Goal: Information Seeking & Learning: Learn about a topic

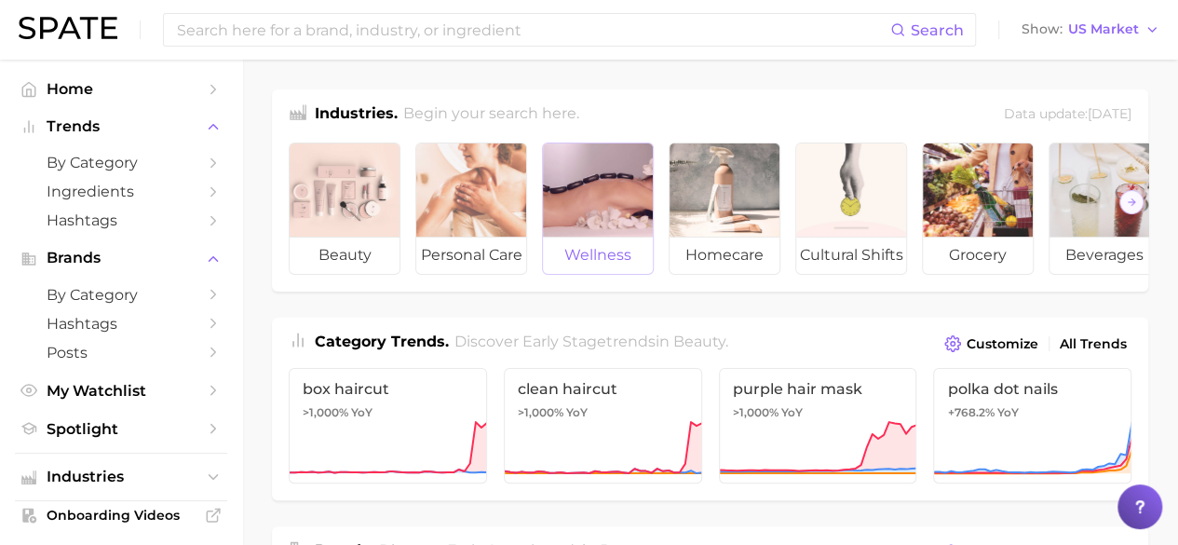
click at [586, 221] on div at bounding box center [598, 189] width 110 height 93
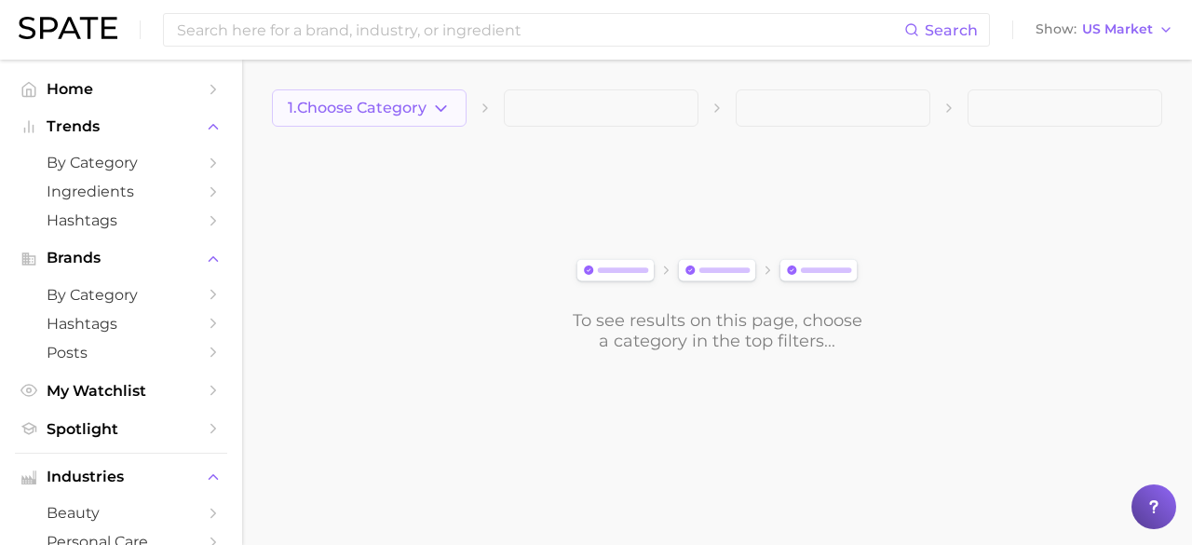
click at [420, 102] on span "1. Choose Category" at bounding box center [357, 108] width 139 height 17
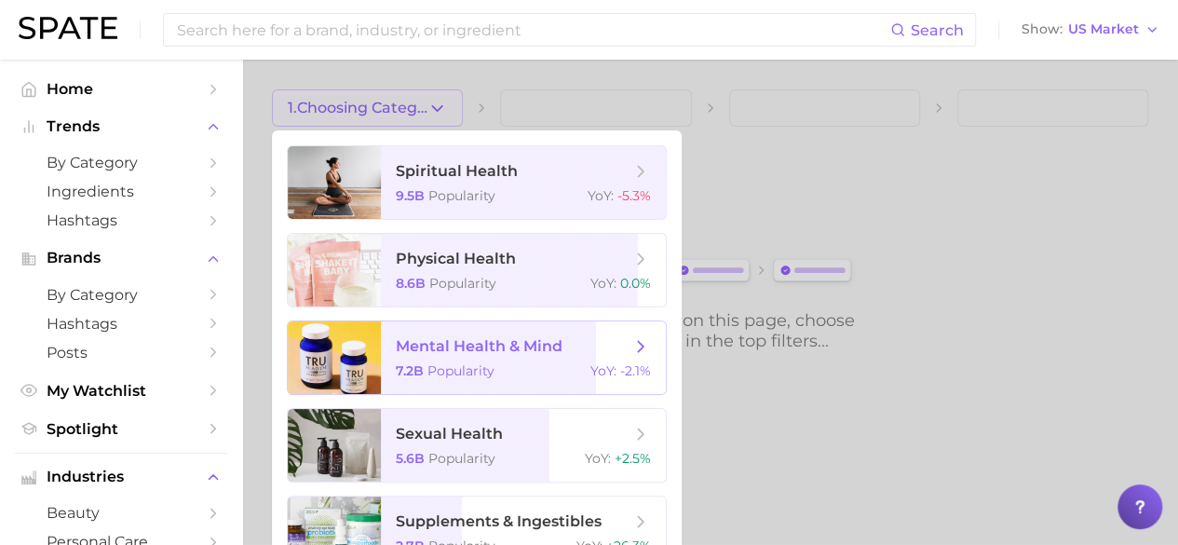
scroll to position [39, 0]
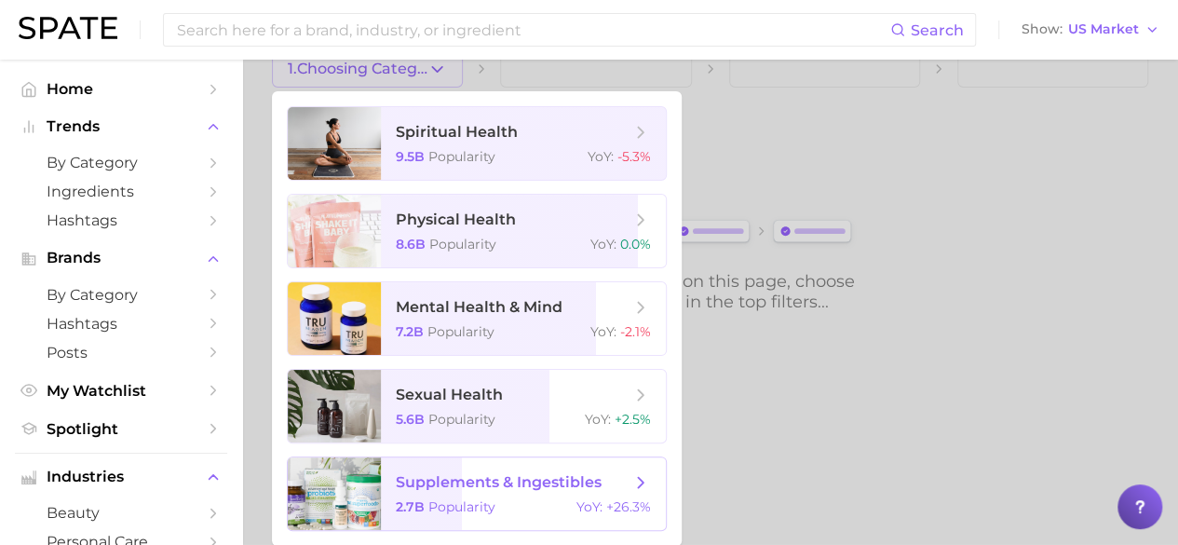
click at [500, 496] on span "supplements & ingestibles 2.7b Popularity YoY : +26.3%" at bounding box center [523, 493] width 285 height 73
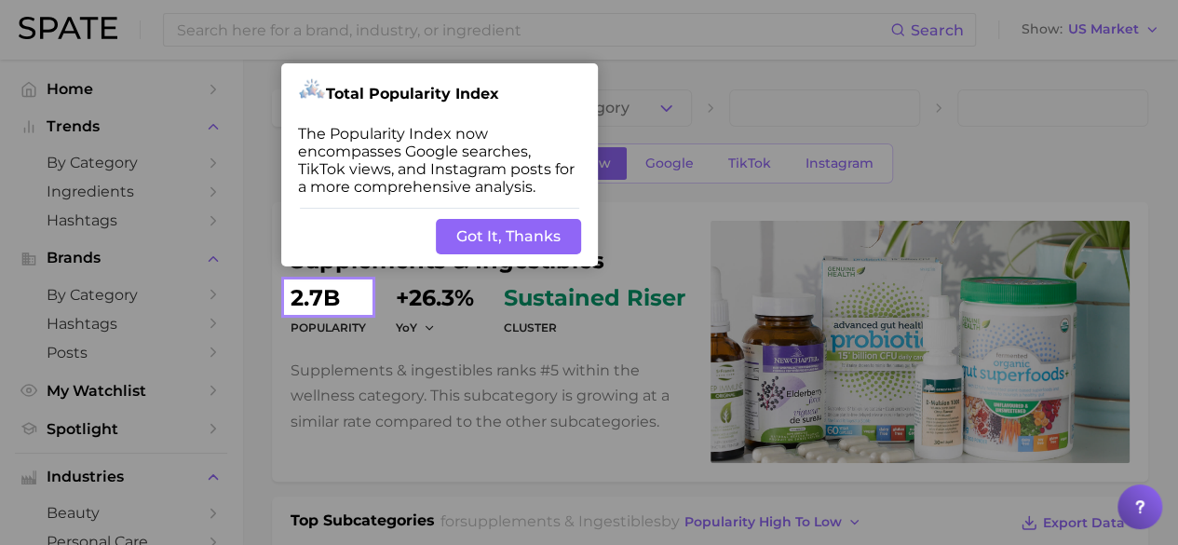
click at [546, 238] on button "Got It, Thanks" at bounding box center [508, 236] width 145 height 35
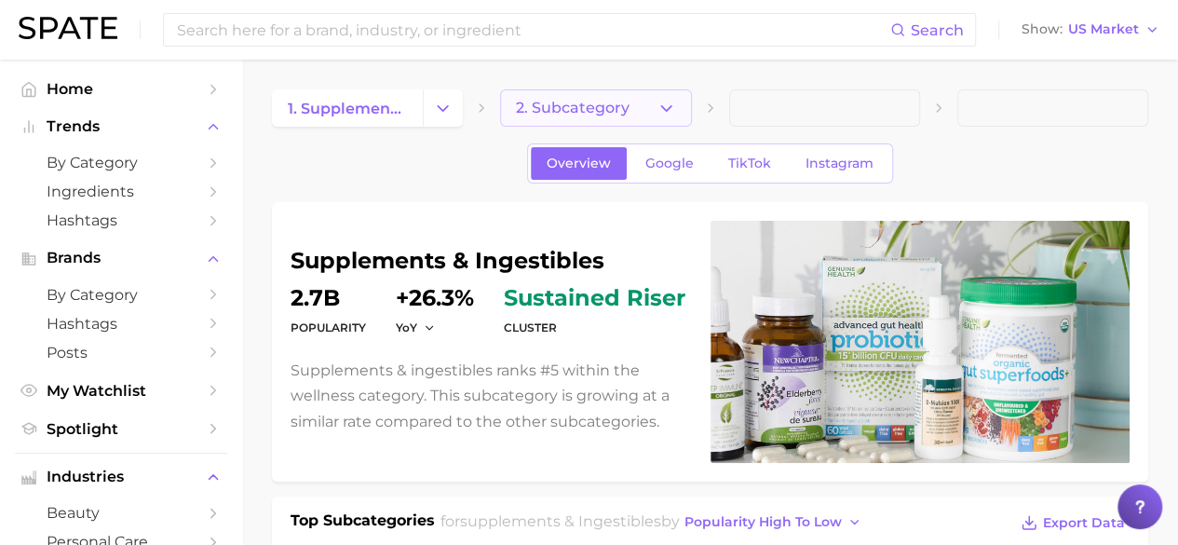
click at [613, 116] on span "2. Subcategory" at bounding box center [573, 108] width 114 height 17
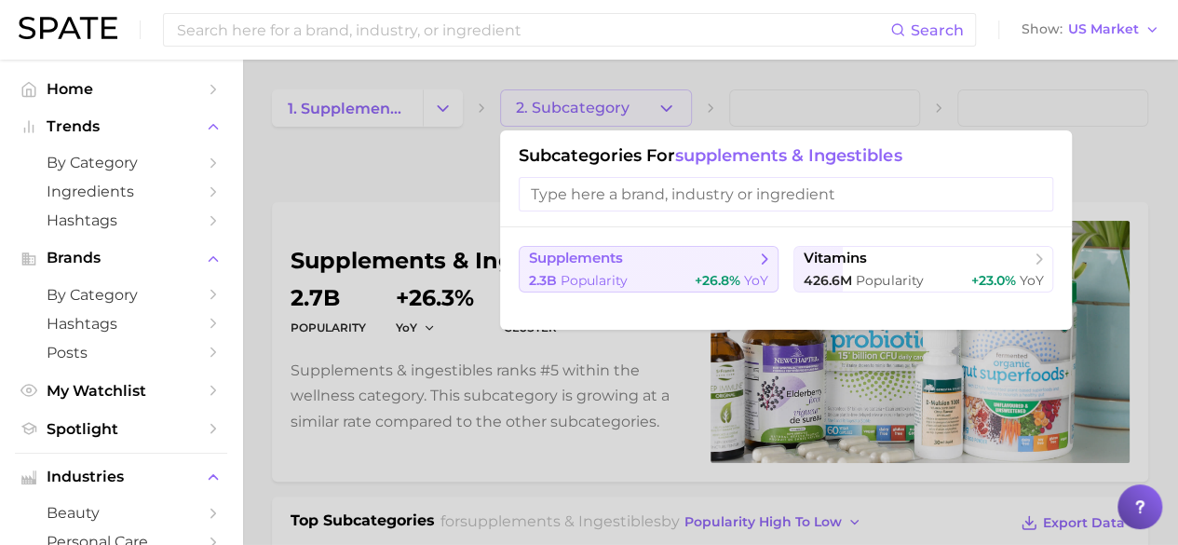
click at [726, 265] on span "supplements" at bounding box center [642, 259] width 226 height 19
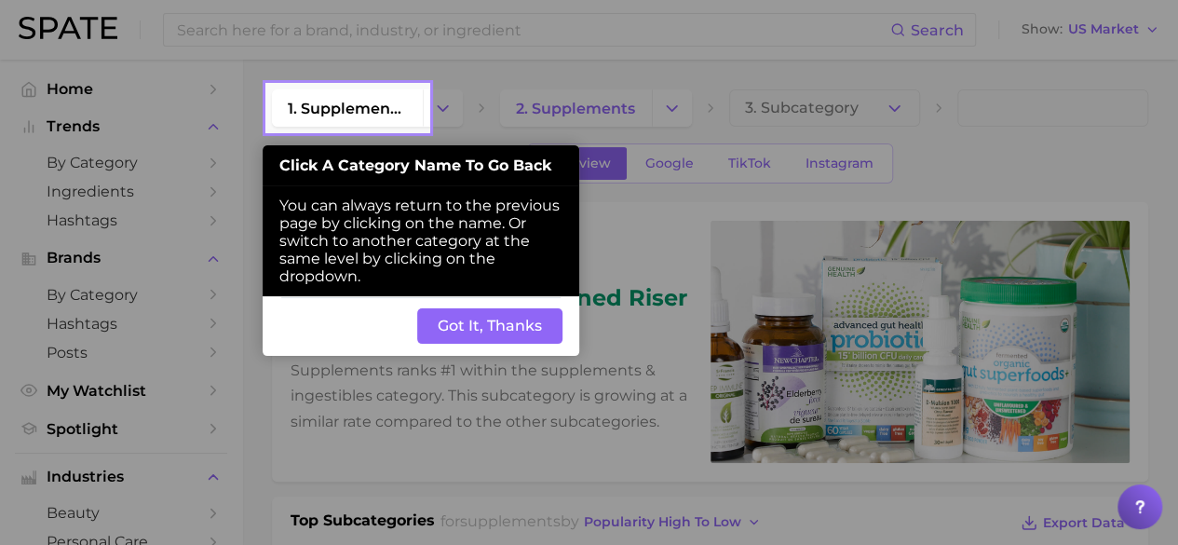
click at [536, 342] on button "Got It, Thanks" at bounding box center [489, 325] width 145 height 35
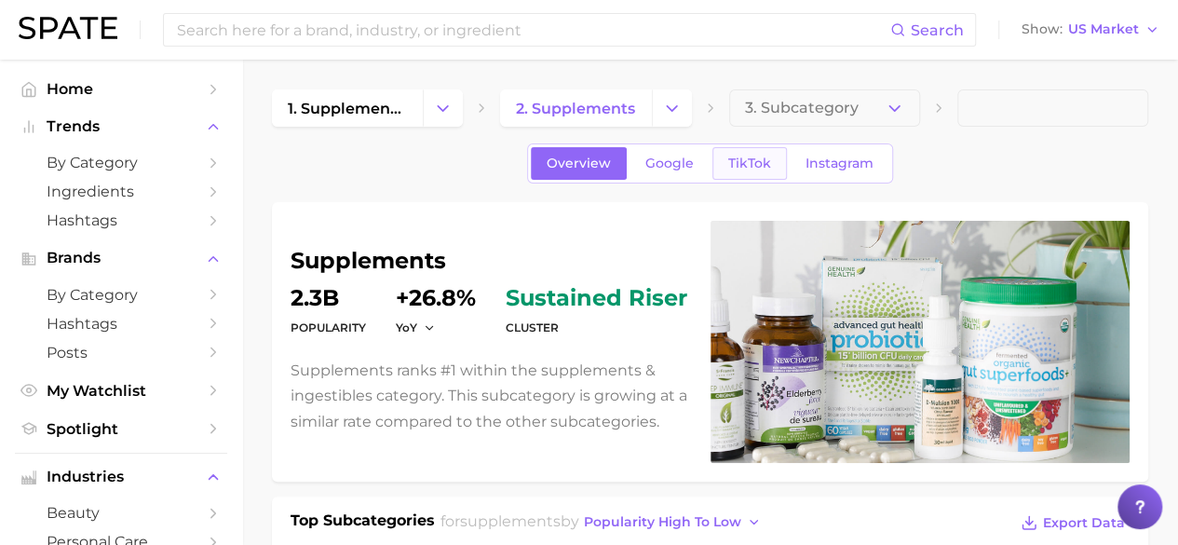
click at [739, 160] on span "TikTok" at bounding box center [749, 164] width 43 height 16
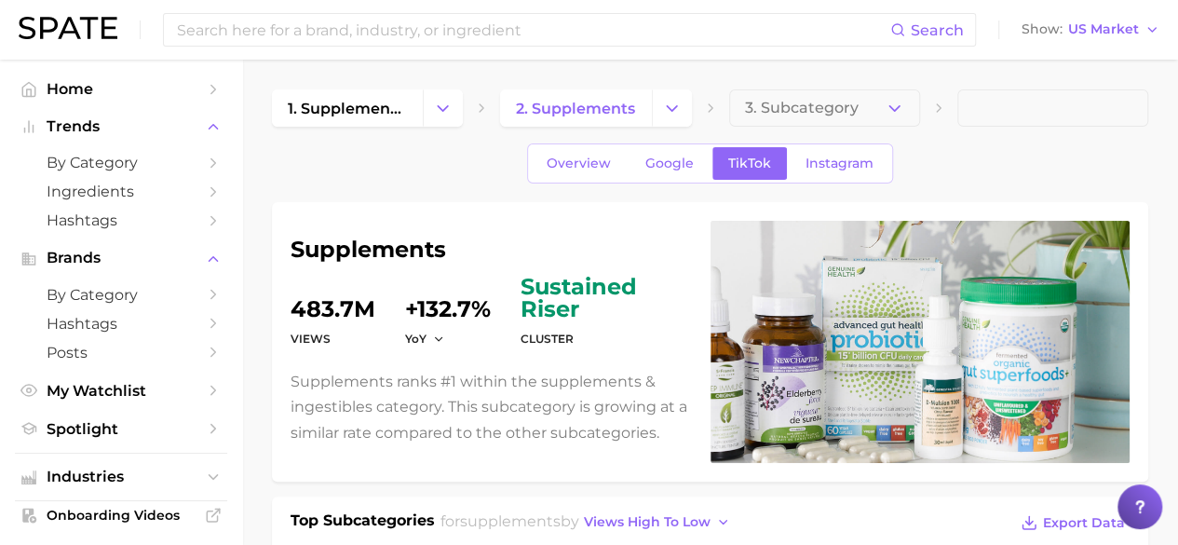
scroll to position [401, 0]
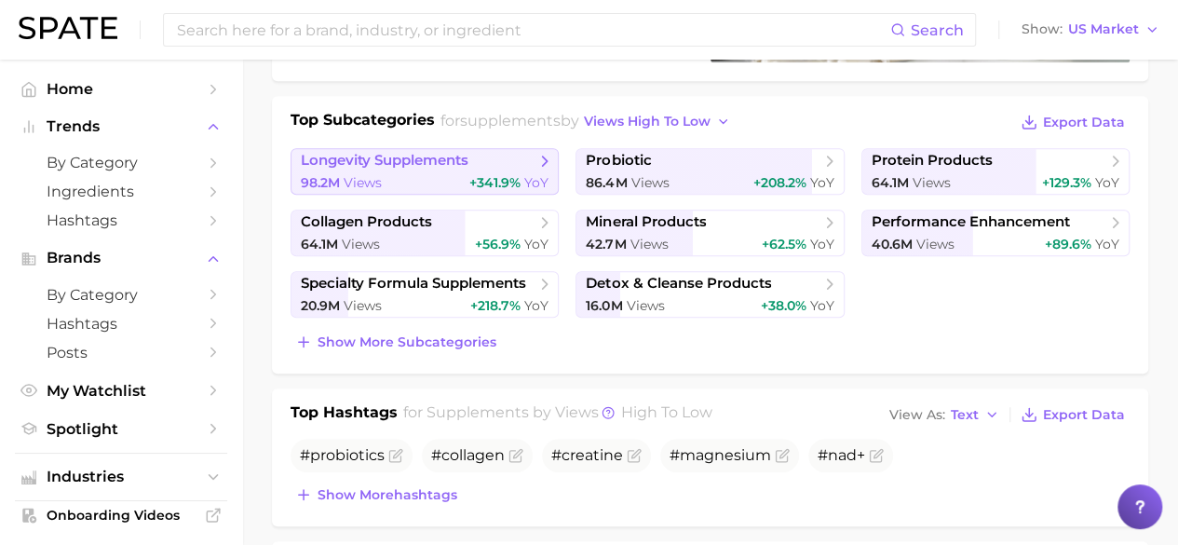
click at [477, 170] on link "longevity supplements 98.2m Views +341.9% YoY" at bounding box center [425, 171] width 268 height 47
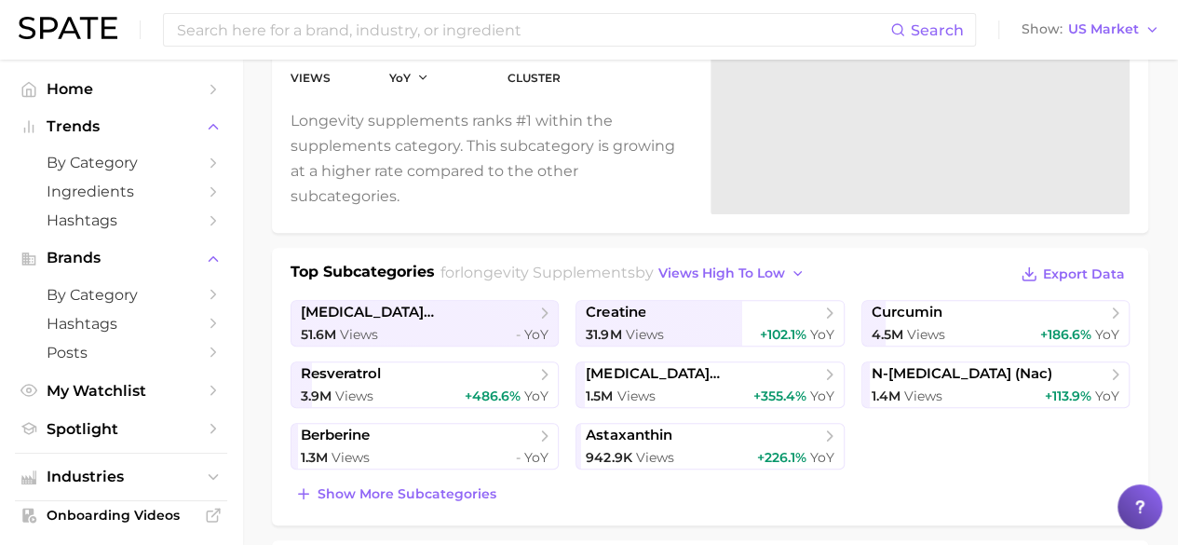
scroll to position [252, 0]
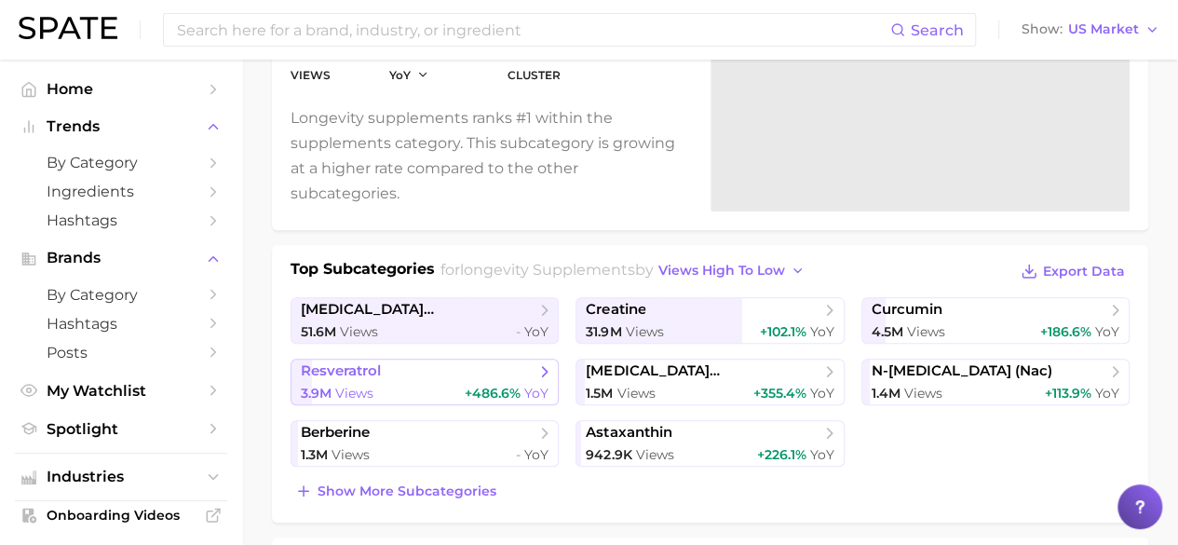
click at [510, 374] on span "resveratrol" at bounding box center [418, 371] width 235 height 19
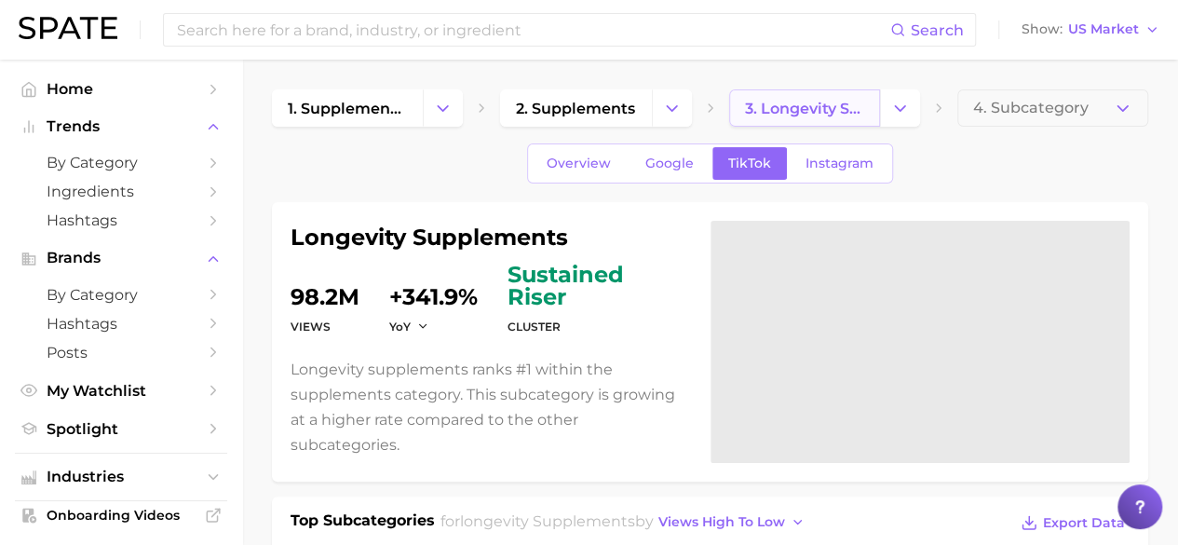
click at [806, 107] on span "3. longevity supplements" at bounding box center [804, 109] width 119 height 18
click at [907, 107] on icon "Change Category" at bounding box center [901, 109] width 20 height 20
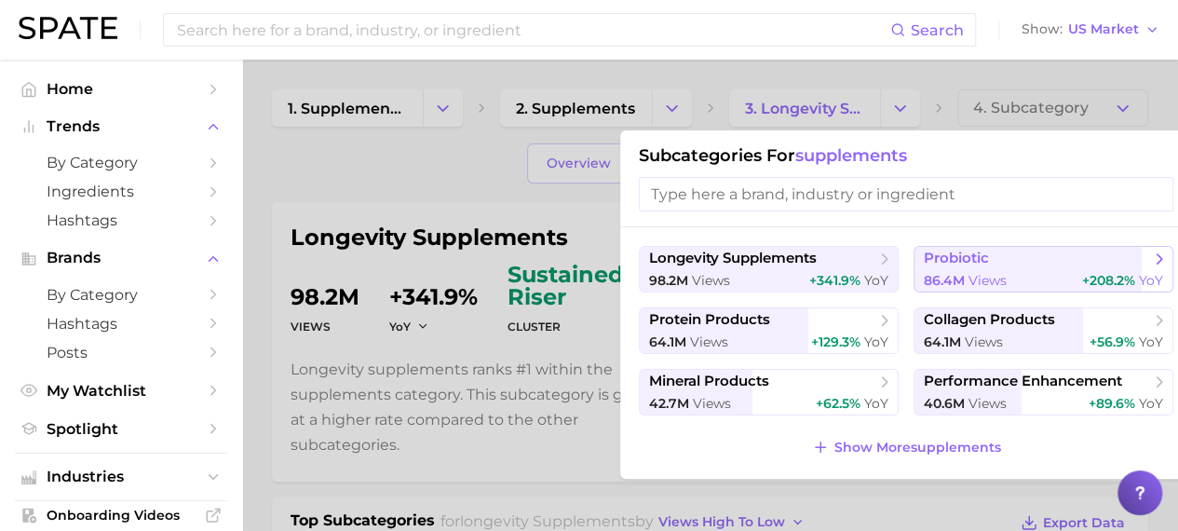
click at [1070, 279] on div "86.4m views +208.2% YoY" at bounding box center [1043, 281] width 239 height 18
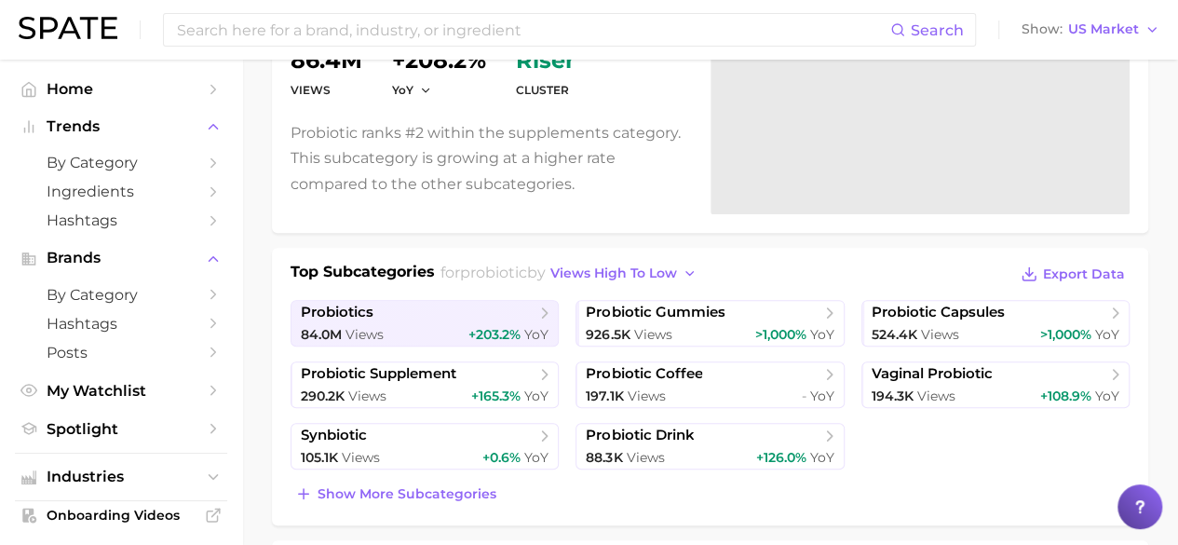
scroll to position [250, 0]
click at [545, 325] on span "+203.2% YoY" at bounding box center [509, 334] width 80 height 18
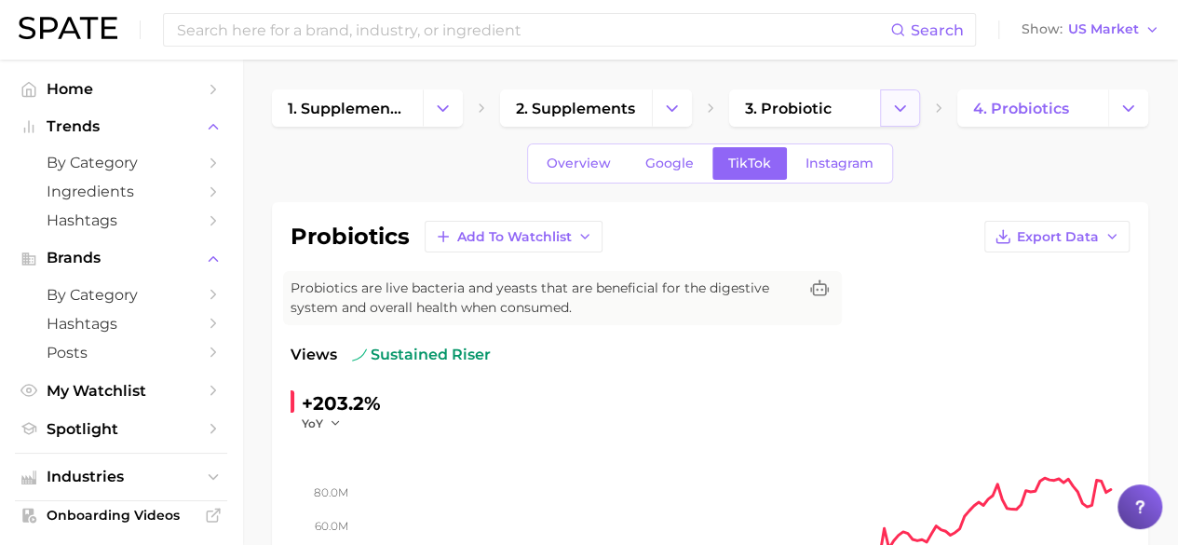
click at [898, 108] on polyline "Change Category" at bounding box center [900, 107] width 10 height 5
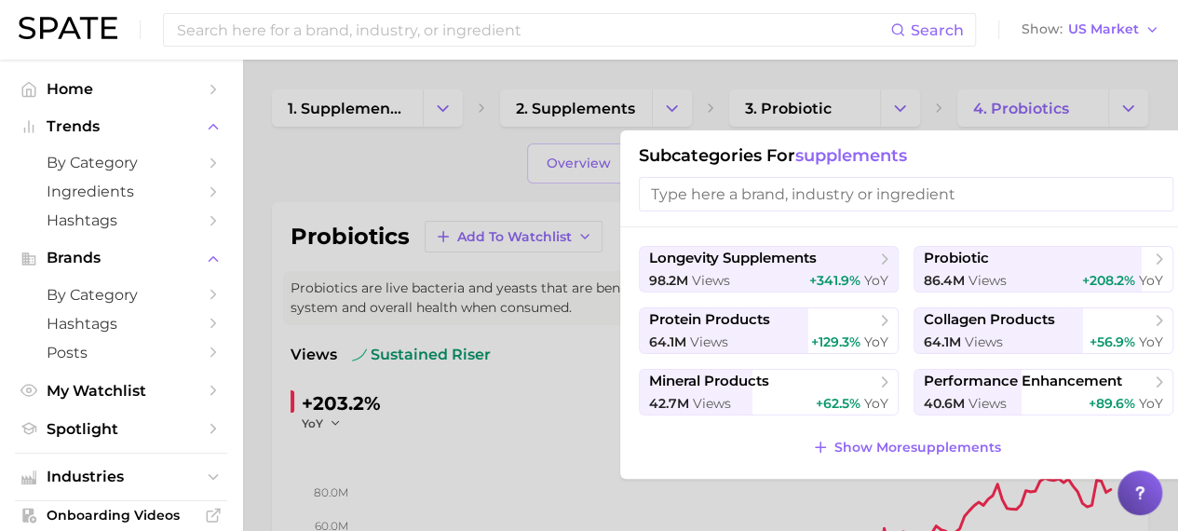
click at [671, 102] on div at bounding box center [589, 265] width 1178 height 531
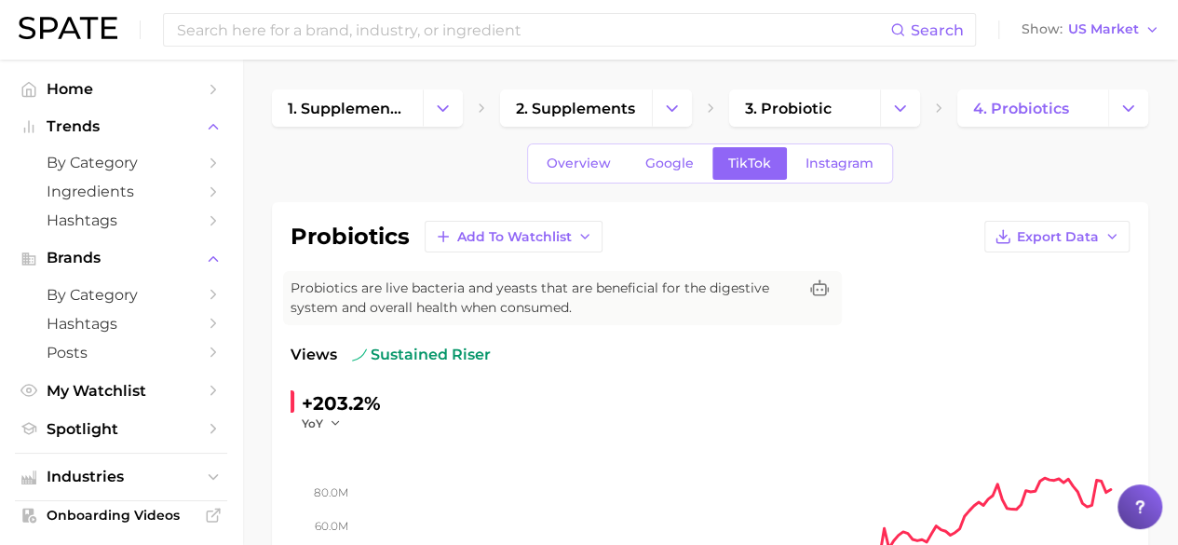
click at [671, 102] on icon "Change Category" at bounding box center [672, 109] width 20 height 20
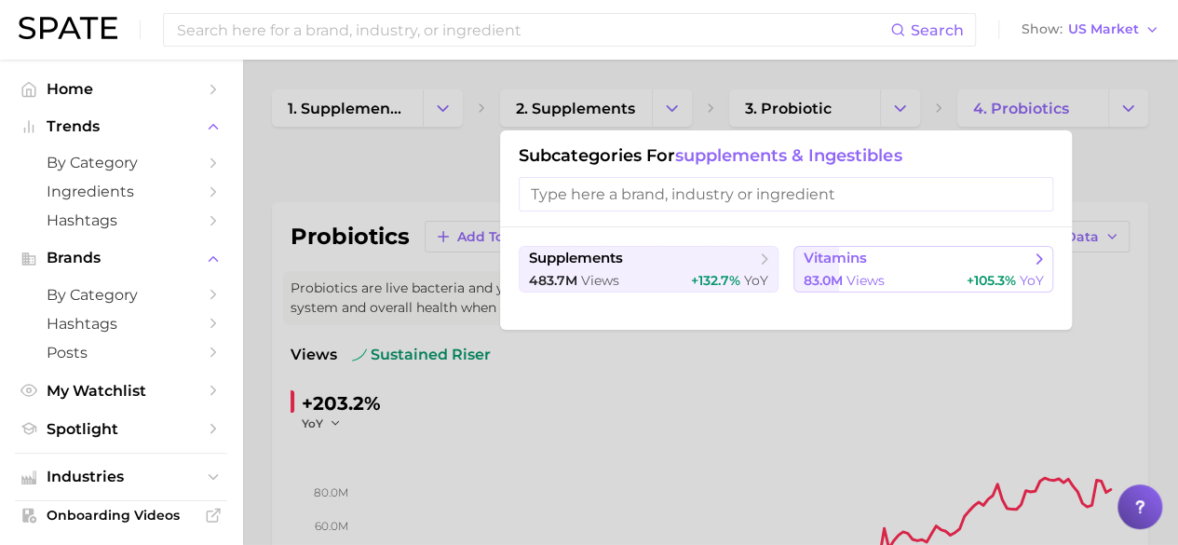
click at [945, 269] on button "vitamins 83.0m views +105.3% YoY" at bounding box center [924, 269] width 260 height 47
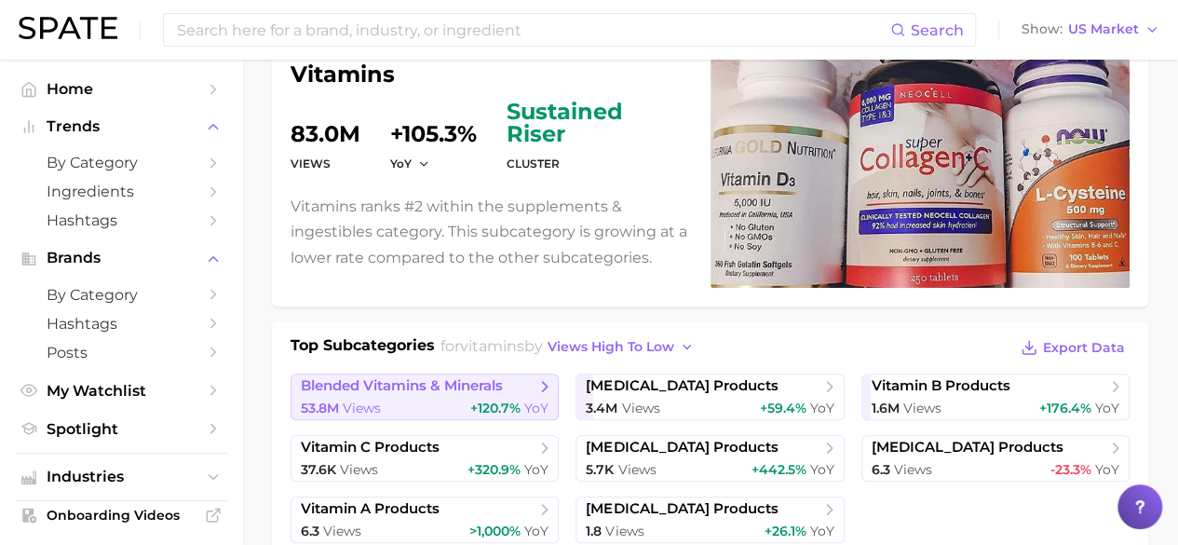
click at [541, 388] on icon at bounding box center [545, 386] width 19 height 19
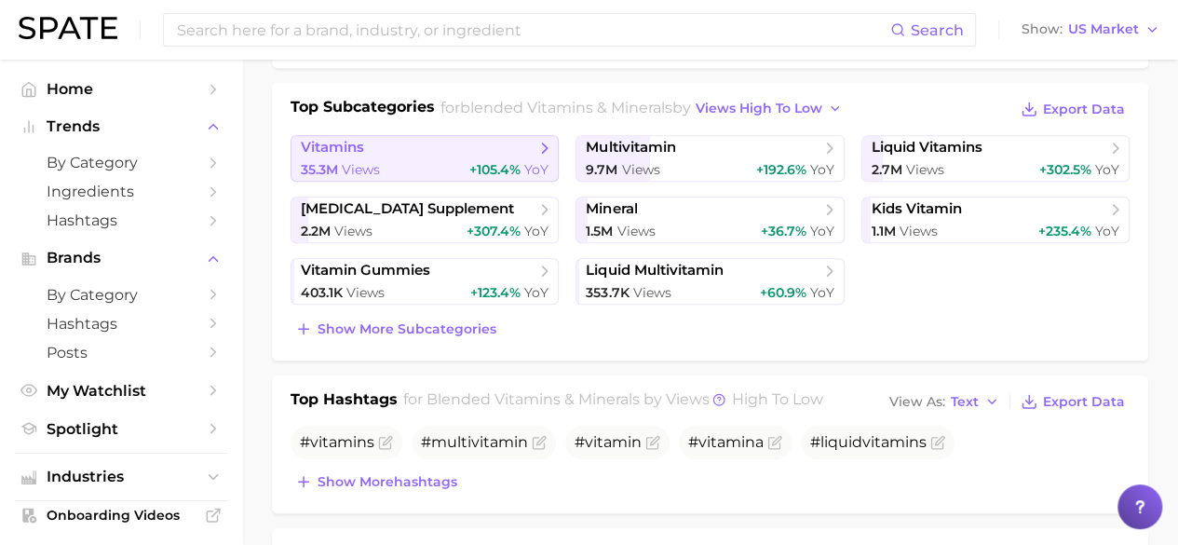
click at [537, 153] on icon at bounding box center [545, 148] width 19 height 19
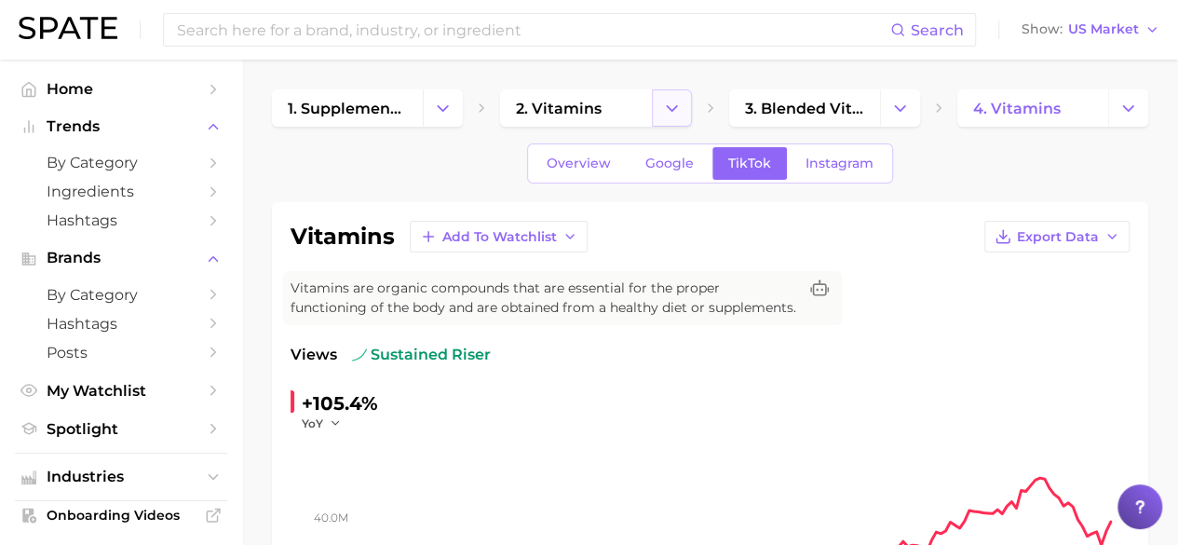
click at [663, 113] on icon "Change Category" at bounding box center [672, 109] width 20 height 20
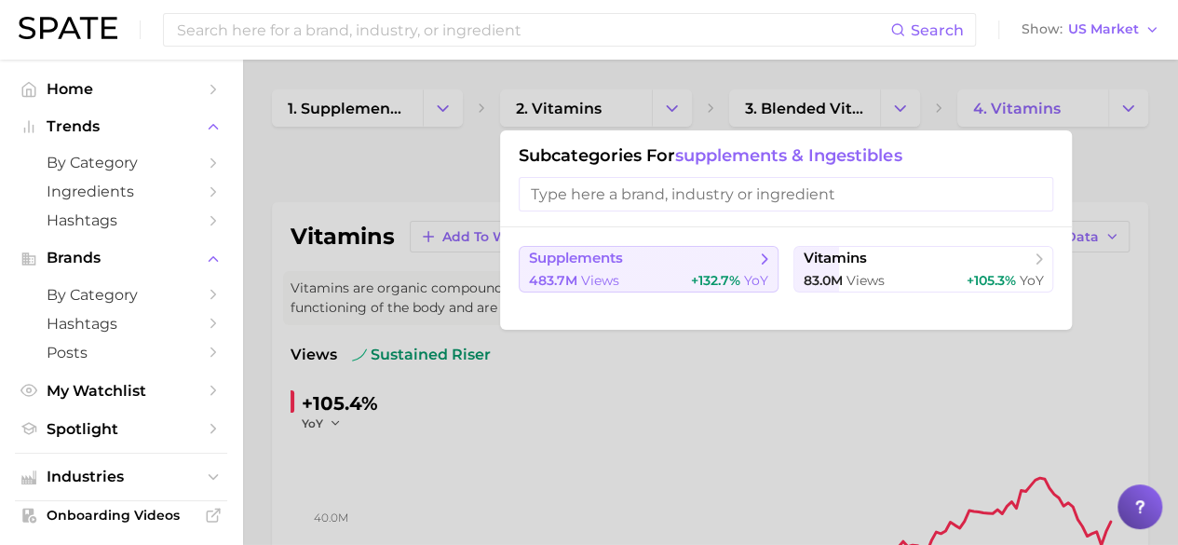
click at [709, 273] on span "+132.7%" at bounding box center [715, 280] width 49 height 17
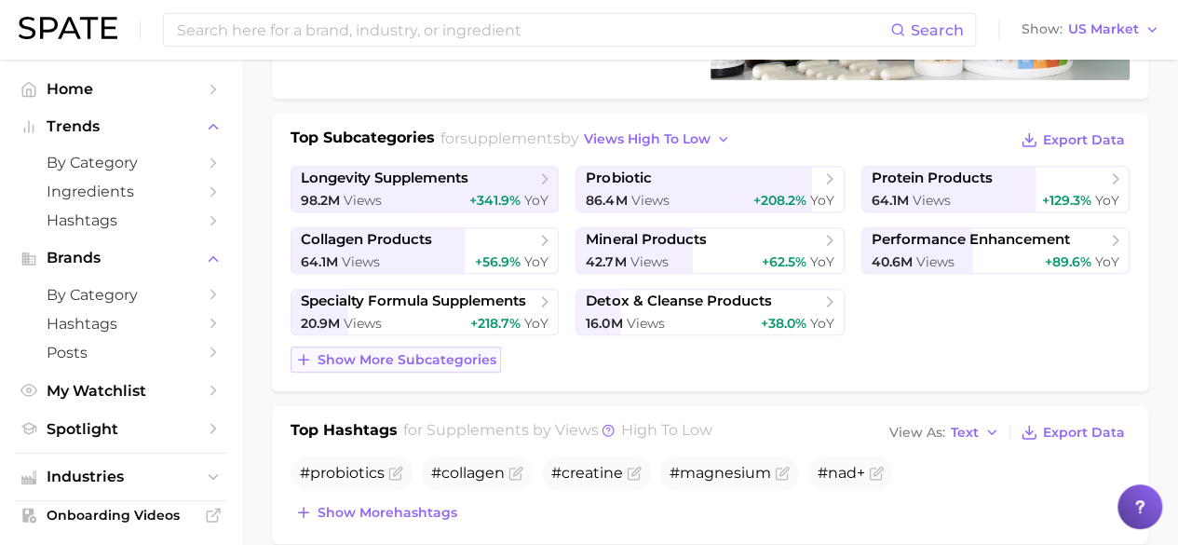
click at [433, 364] on span "Show more subcategories" at bounding box center [407, 360] width 179 height 16
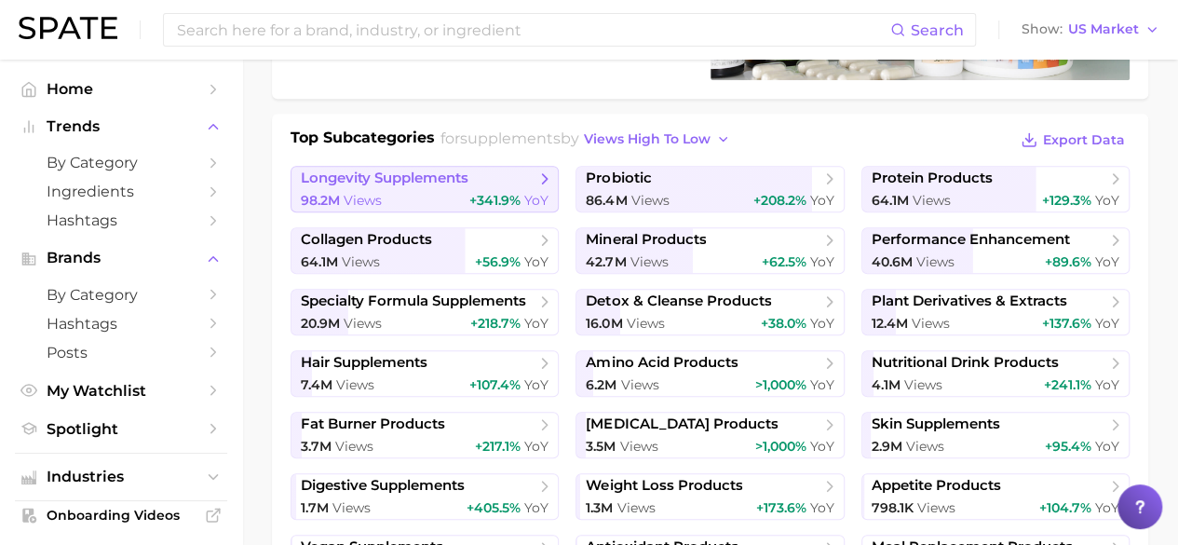
click at [537, 175] on icon at bounding box center [545, 179] width 19 height 19
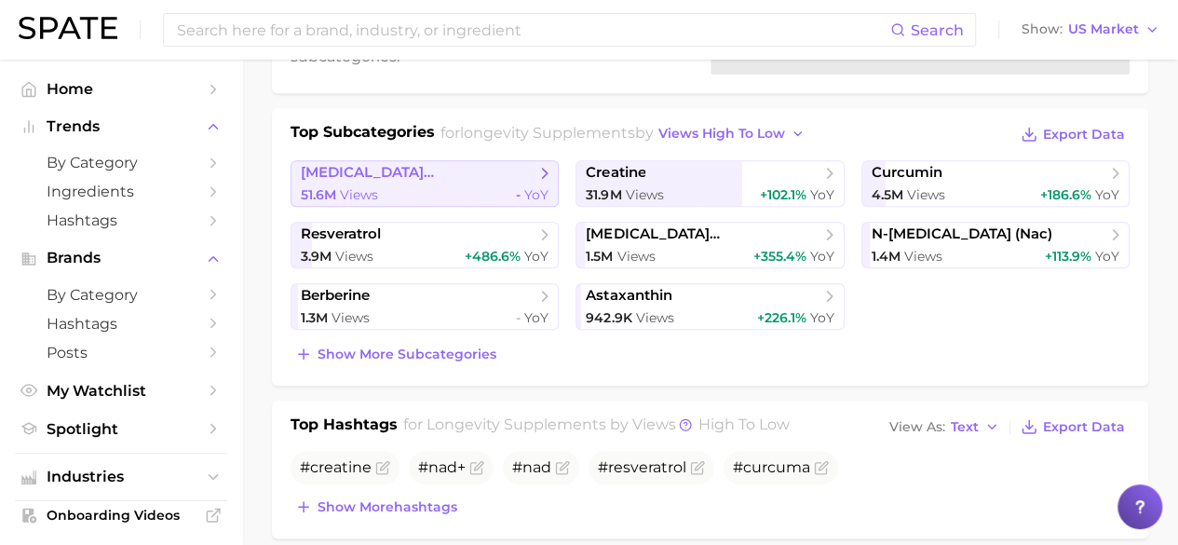
click at [419, 172] on span "[MEDICAL_DATA] [MEDICAL_DATA] dinucleotide (nad)" at bounding box center [418, 173] width 235 height 18
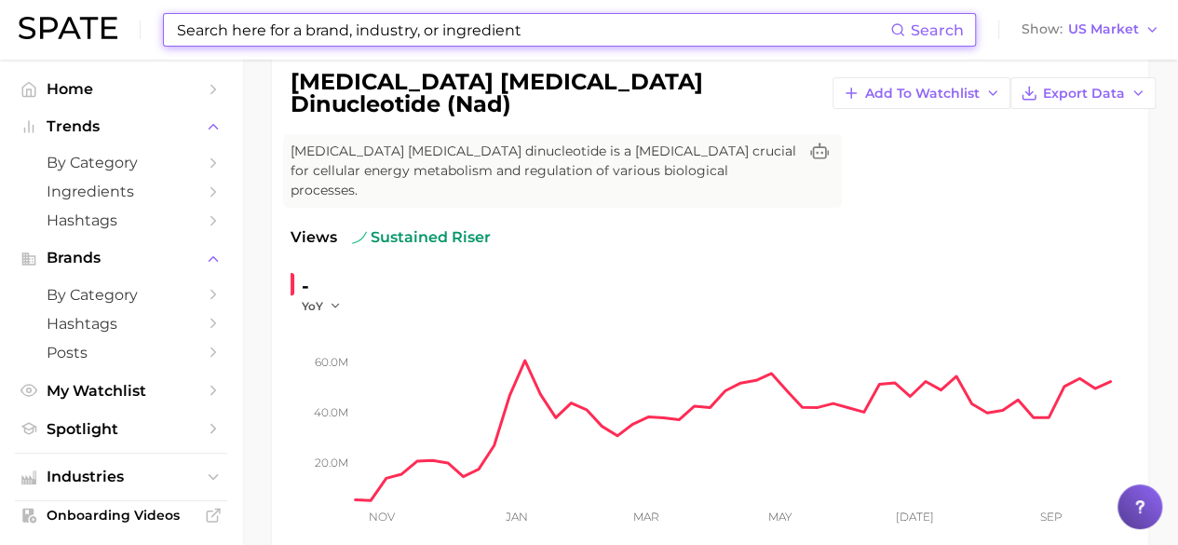
click at [423, 27] on input at bounding box center [532, 30] width 715 height 32
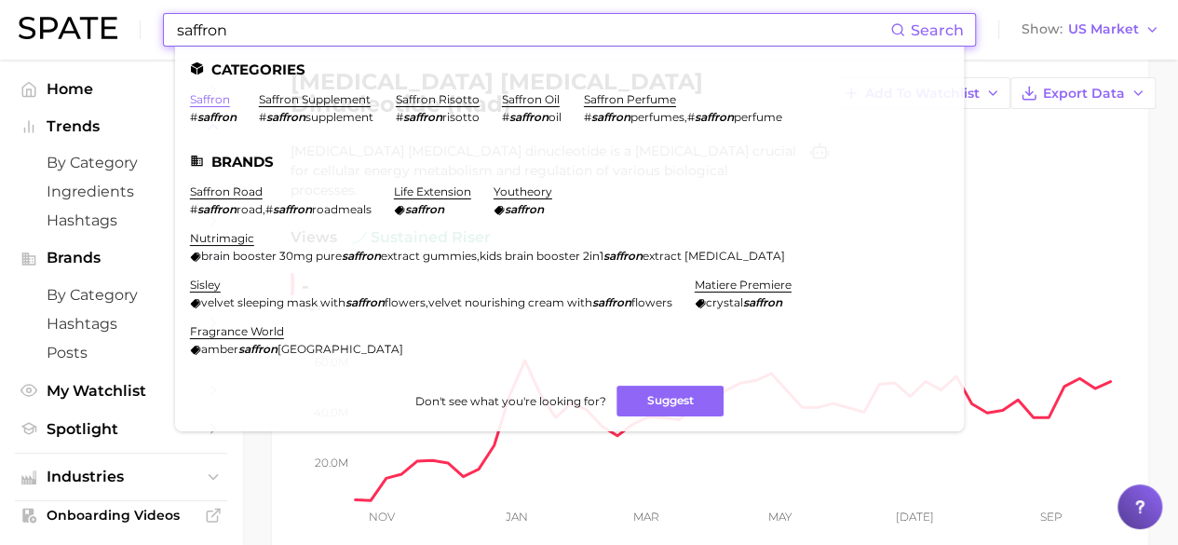
type input "saffron"
click at [215, 96] on link "saffron" at bounding box center [210, 99] width 40 height 14
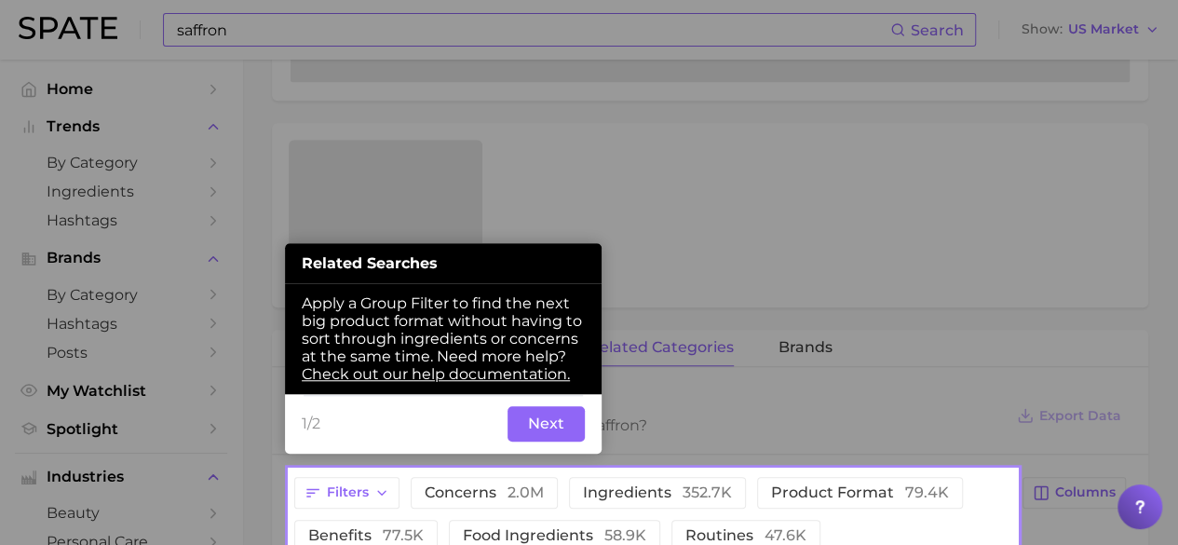
scroll to position [618, 0]
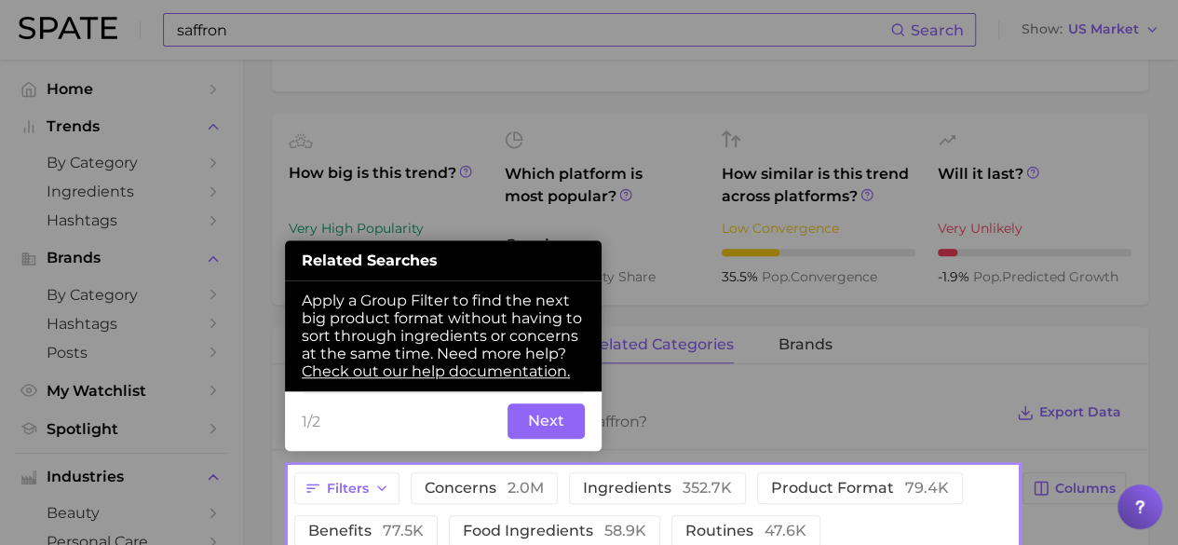
click at [561, 409] on button "Next" at bounding box center [546, 420] width 77 height 35
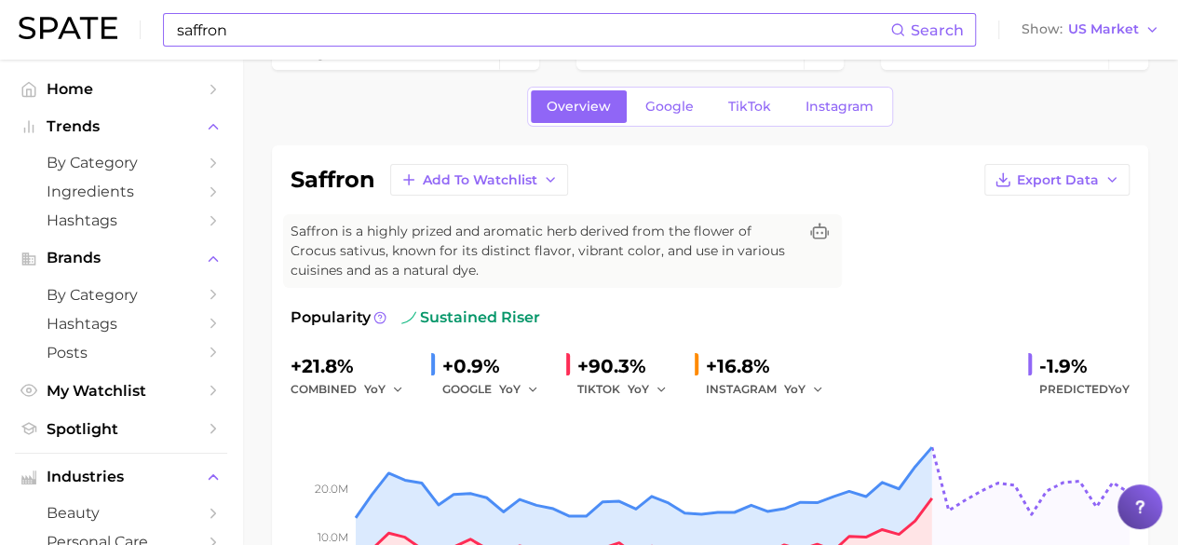
scroll to position [55, 0]
click at [750, 118] on link "TikTok" at bounding box center [750, 108] width 75 height 33
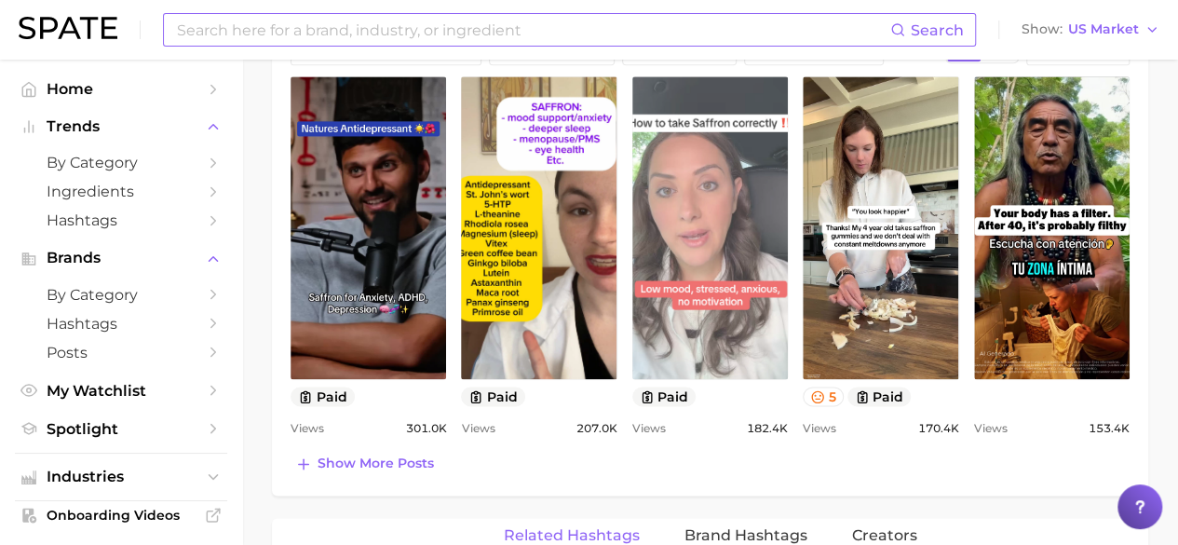
scroll to position [981, 0]
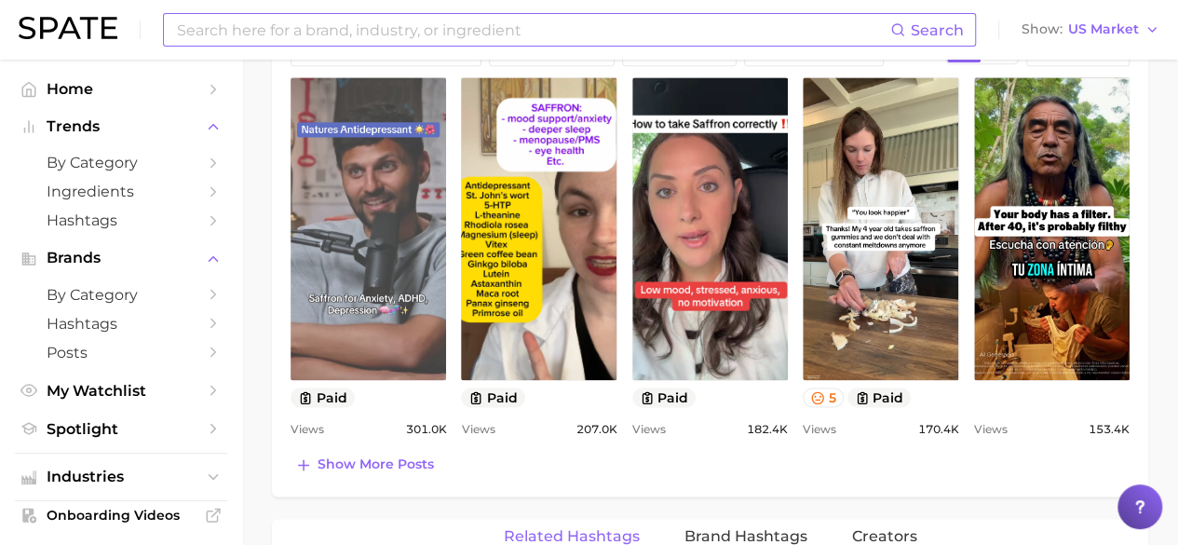
click at [395, 287] on link "view post on TikTok" at bounding box center [369, 228] width 156 height 303
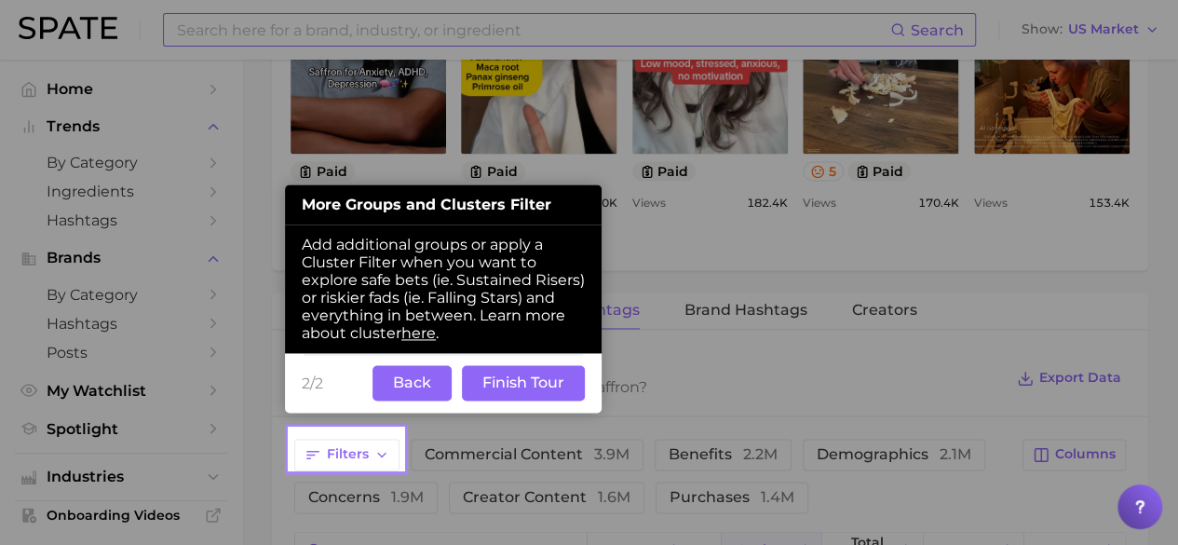
scroll to position [1209, 0]
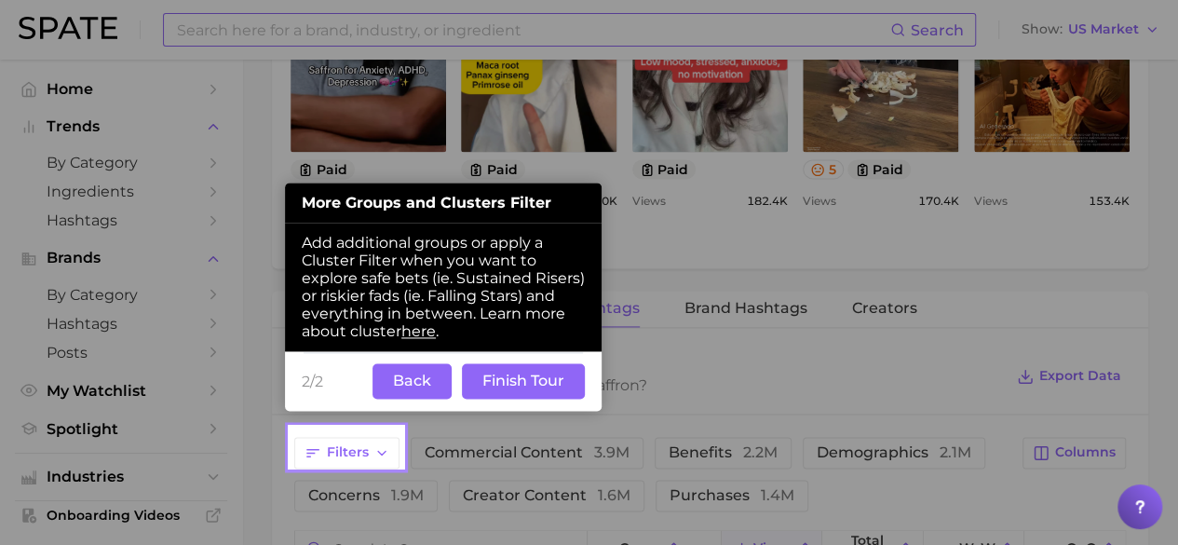
click at [511, 390] on button "Finish Tour" at bounding box center [523, 380] width 123 height 35
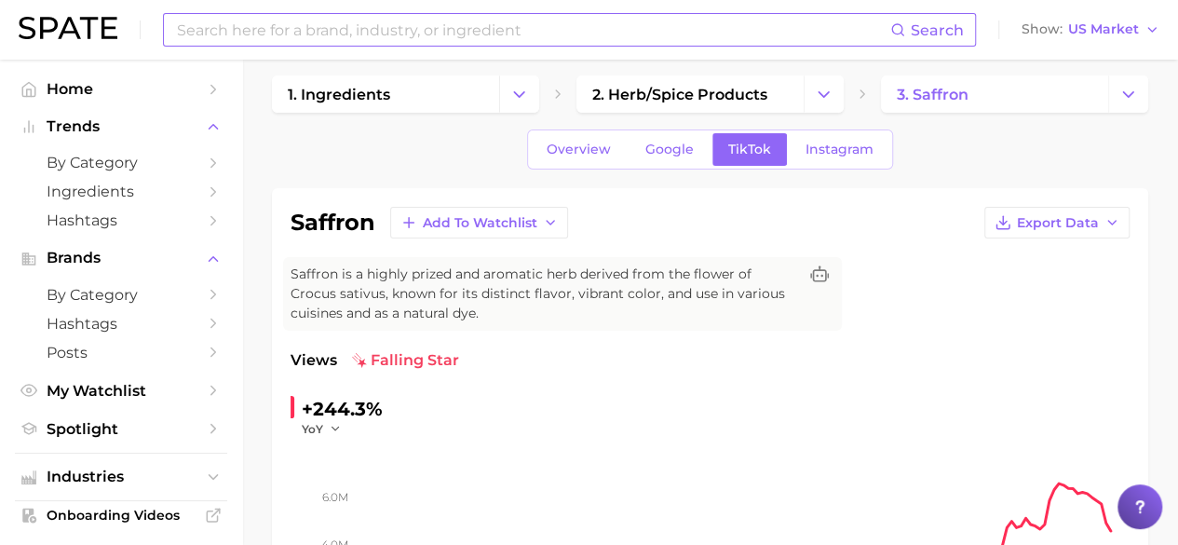
scroll to position [0, 0]
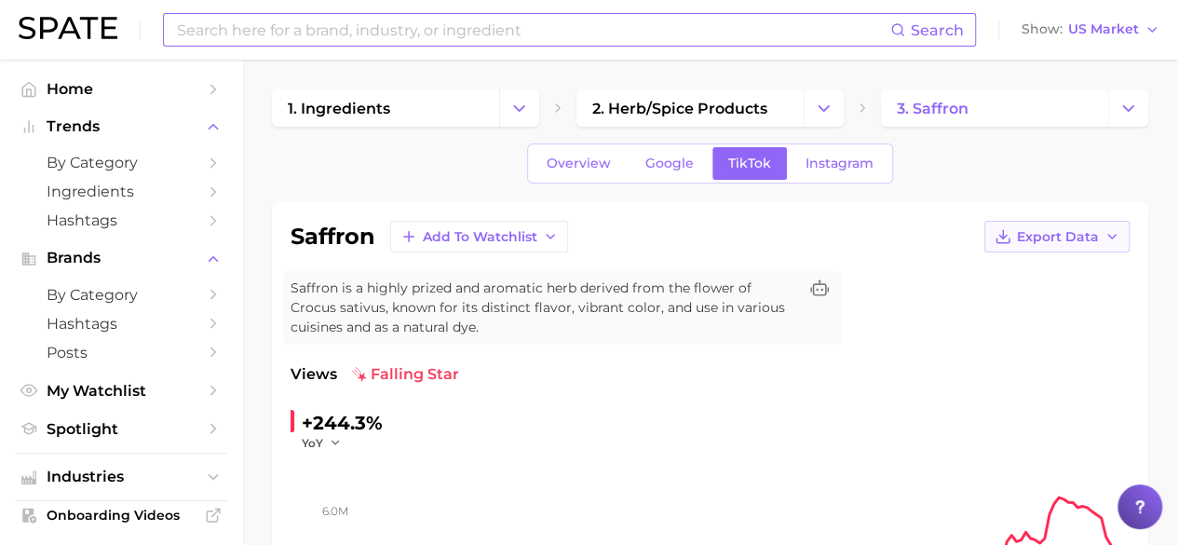
click at [1075, 229] on span "Export Data" at bounding box center [1058, 237] width 82 height 16
click at [596, 170] on span "Overview" at bounding box center [579, 164] width 64 height 16
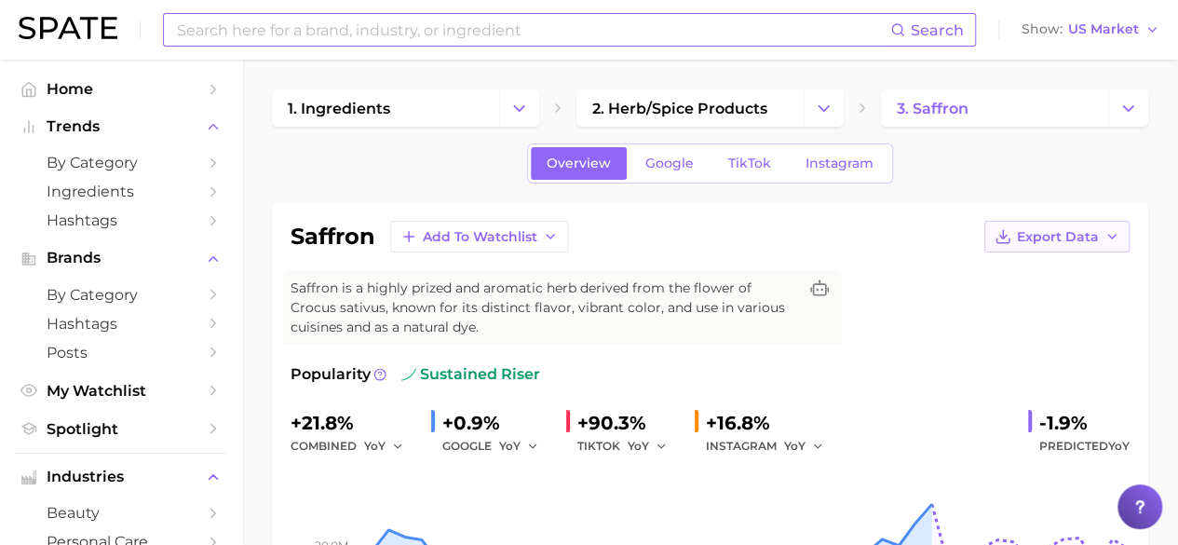
click at [1071, 247] on button "Export Data" at bounding box center [1057, 237] width 145 height 32
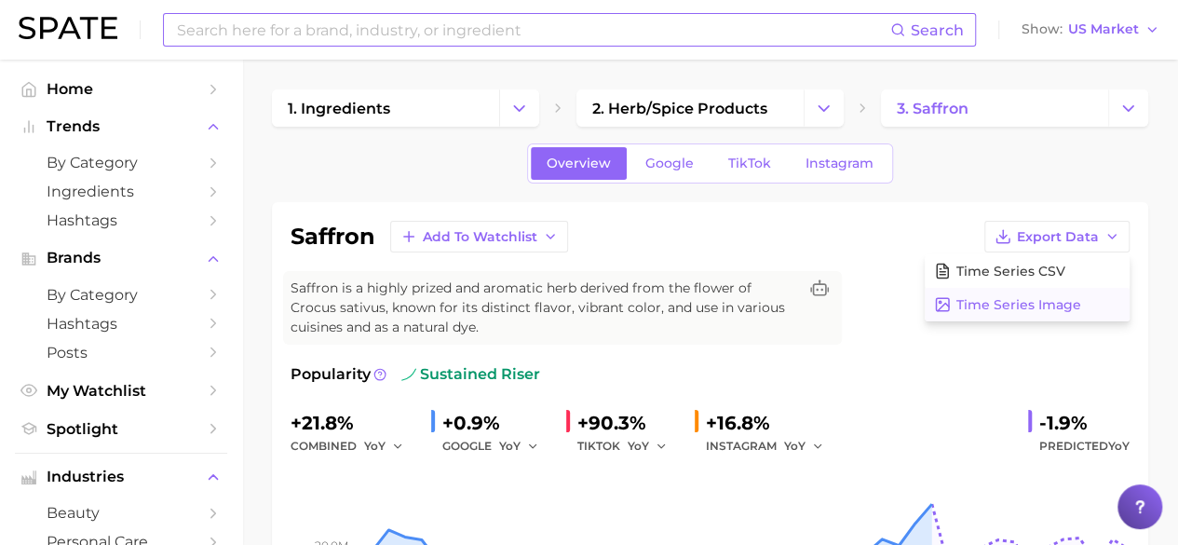
click at [1036, 310] on span "Time Series Image" at bounding box center [1019, 305] width 125 height 16
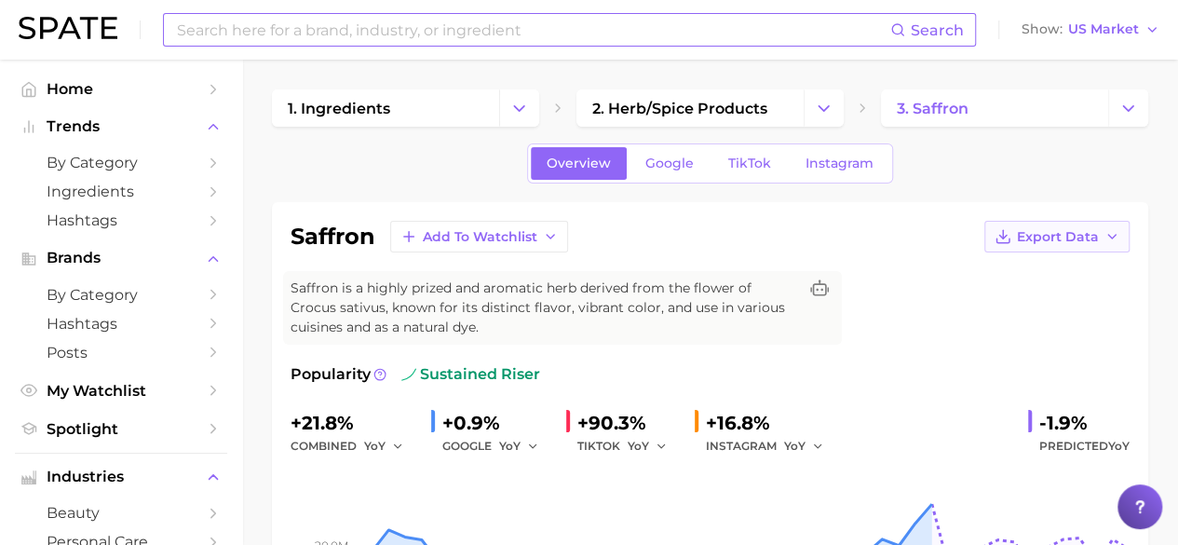
click at [1090, 237] on span "Export Data" at bounding box center [1058, 237] width 82 height 16
click at [1024, 270] on span "Time Series CSV" at bounding box center [1011, 272] width 109 height 16
click at [969, 327] on div "saffron Add to Watchlist Export Data Saffron is a highly prized and aromatic he…" at bounding box center [710, 455] width 839 height 469
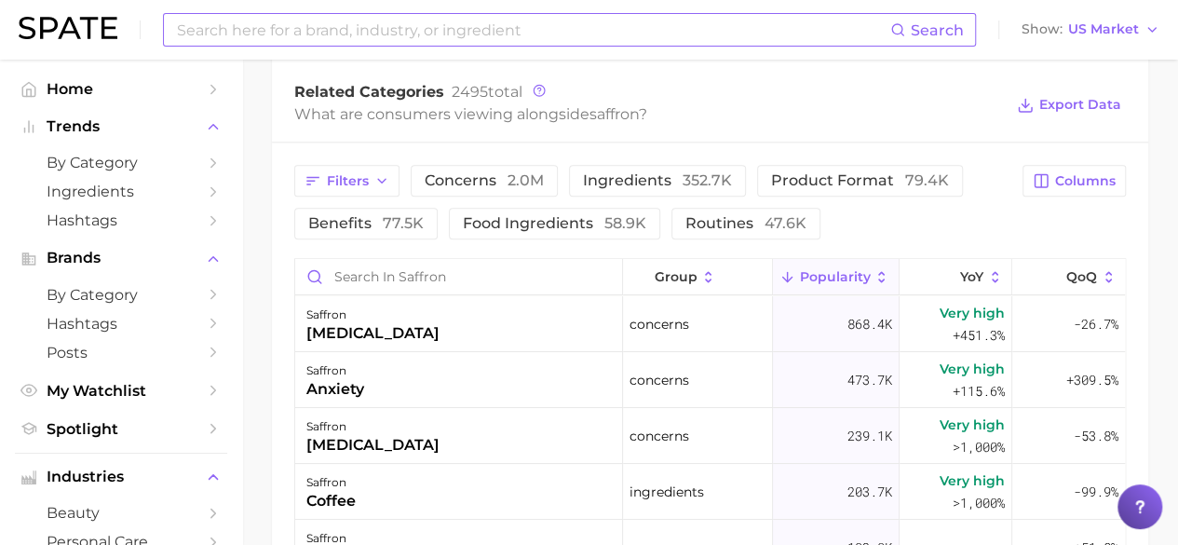
scroll to position [924, 0]
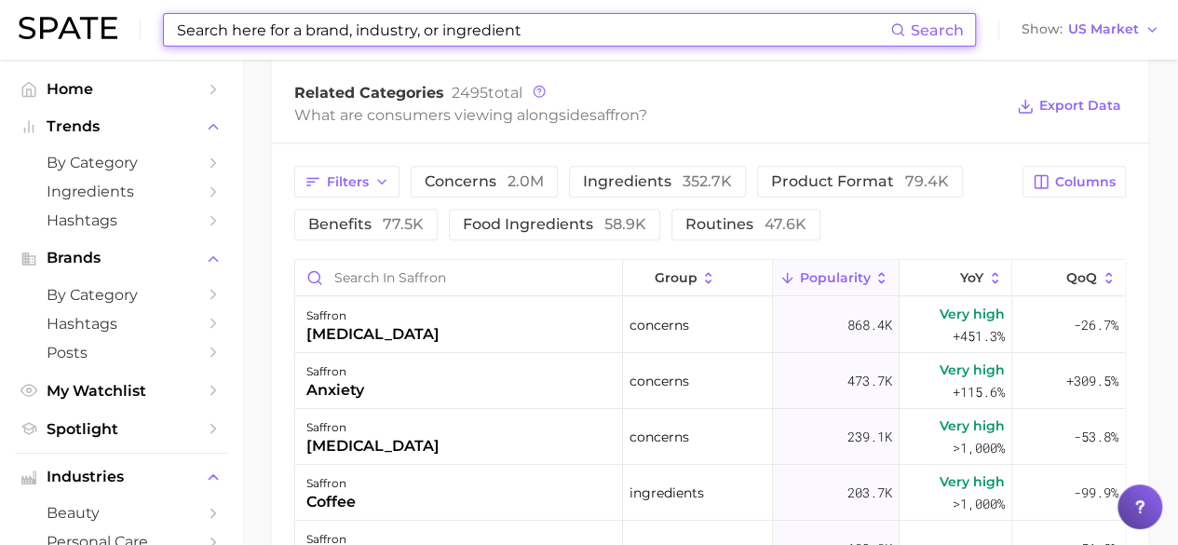
click at [356, 26] on input at bounding box center [532, 30] width 715 height 32
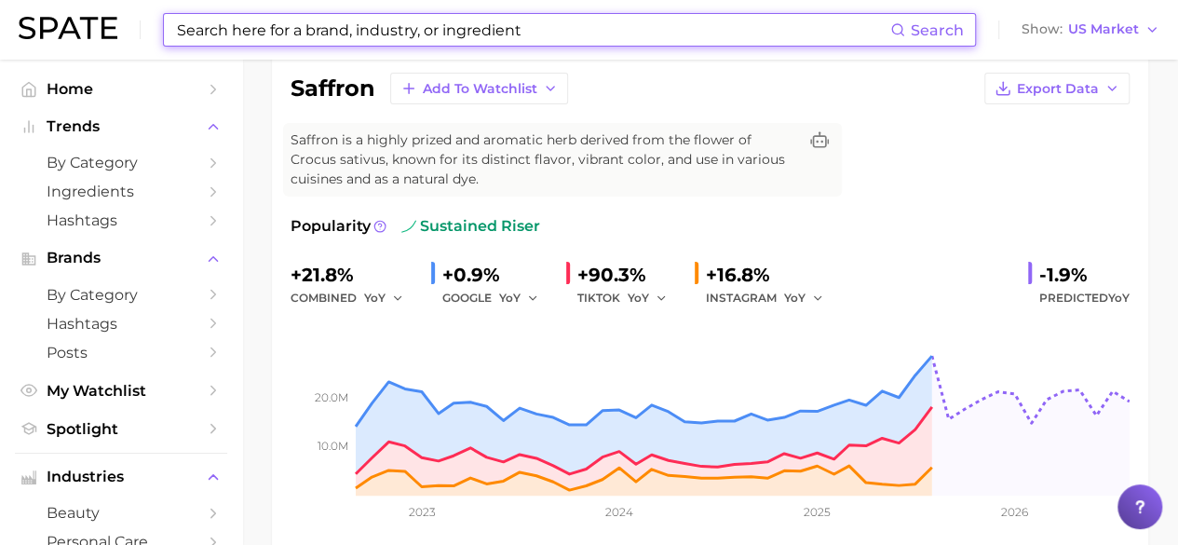
scroll to position [0, 0]
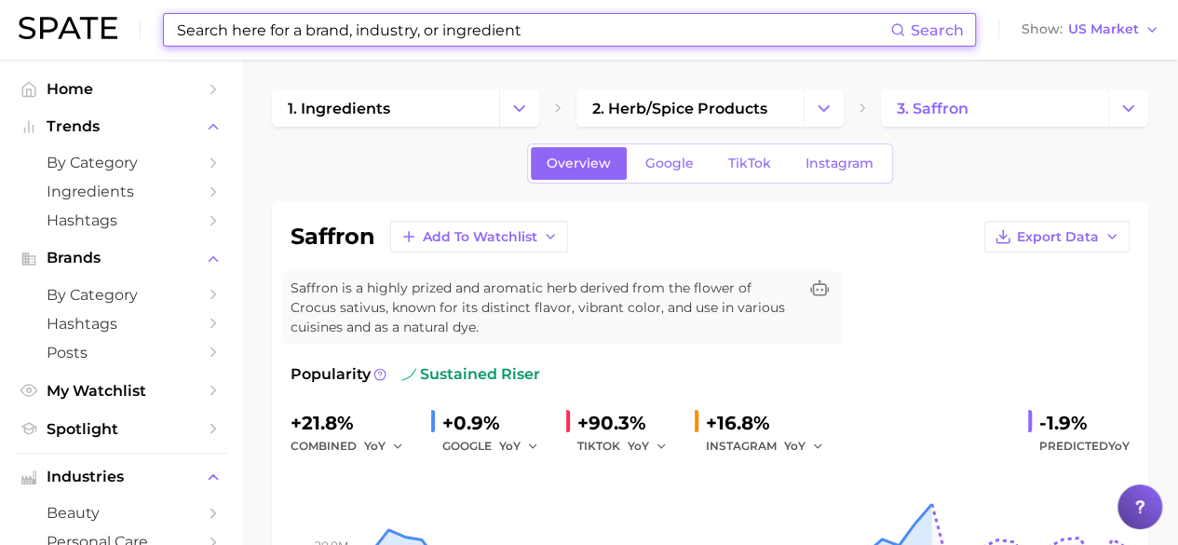
click at [462, 30] on input at bounding box center [532, 30] width 715 height 32
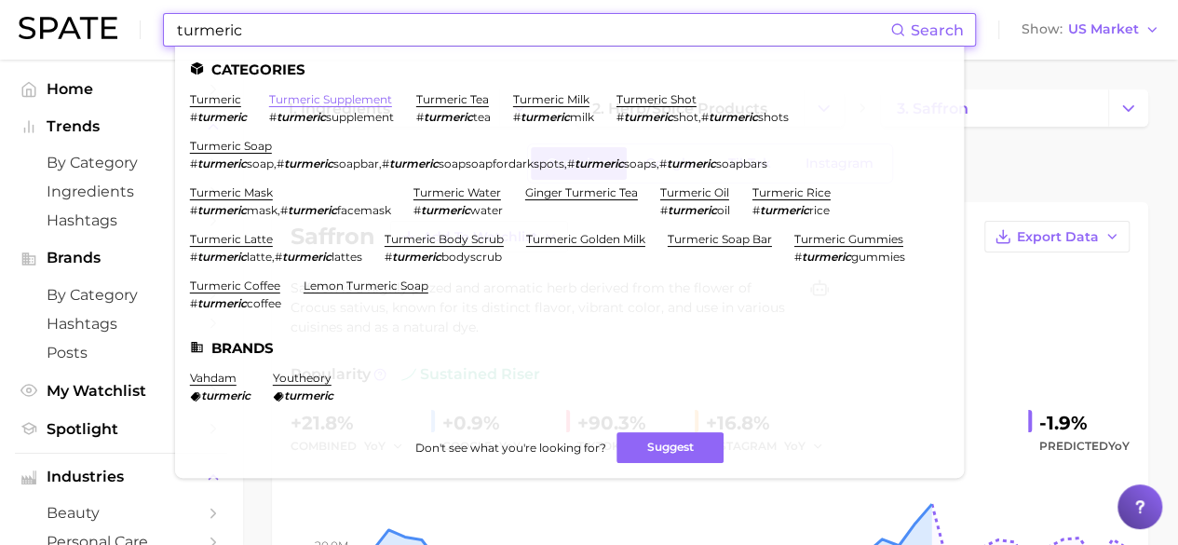
click at [347, 99] on link "turmeric supplement" at bounding box center [330, 99] width 123 height 14
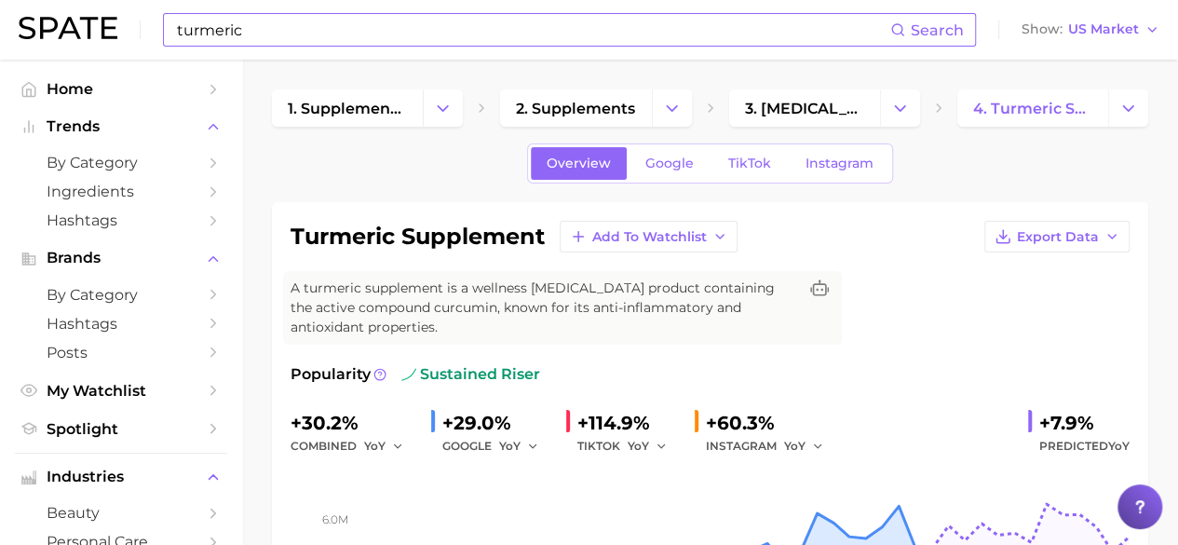
click at [447, 26] on input "turmeric" at bounding box center [532, 30] width 715 height 32
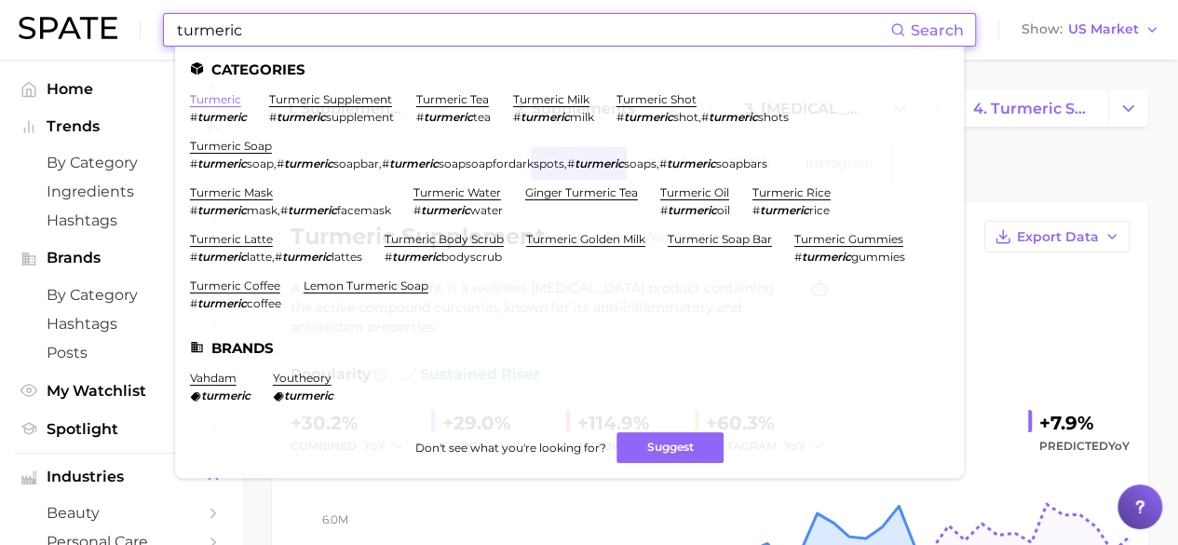
click at [219, 96] on link "turmeric" at bounding box center [215, 99] width 51 height 14
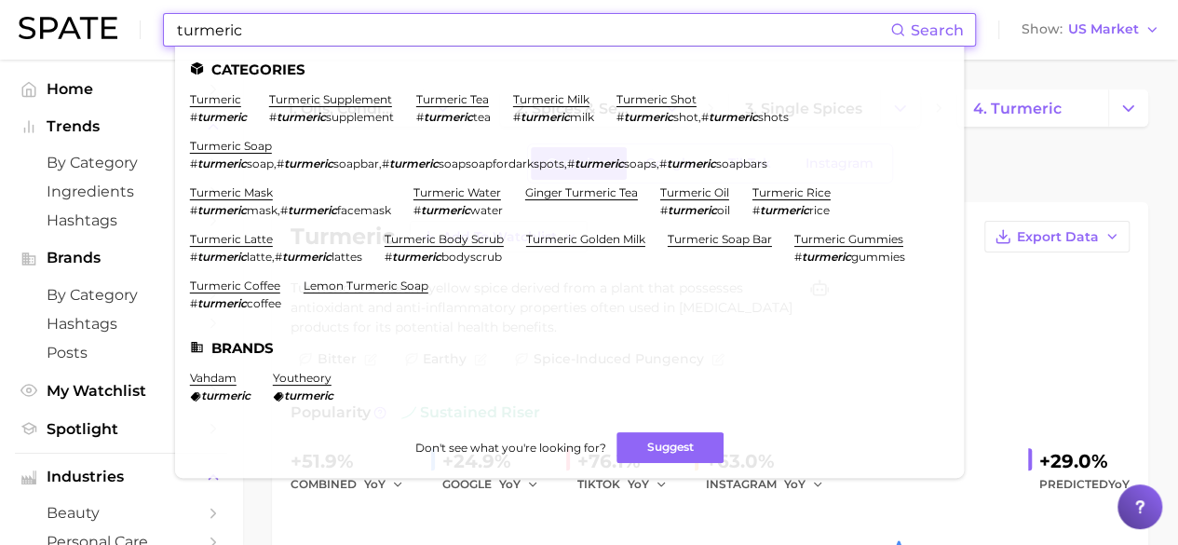
click at [311, 29] on input "turmeric" at bounding box center [532, 30] width 715 height 32
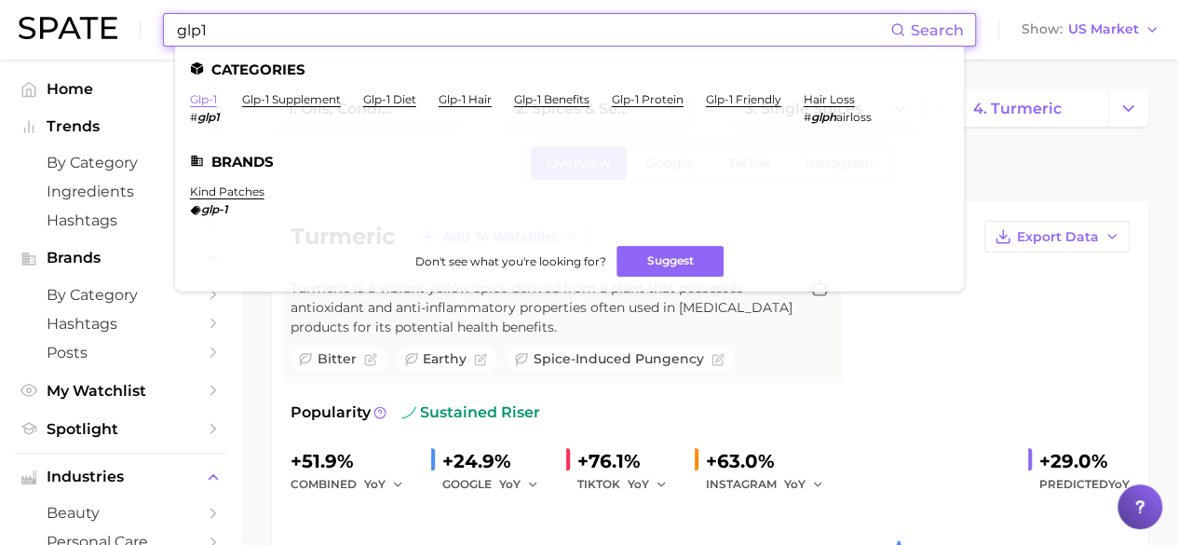
type input "glp1"
click at [213, 101] on link "glp-1" at bounding box center [203, 99] width 27 height 14
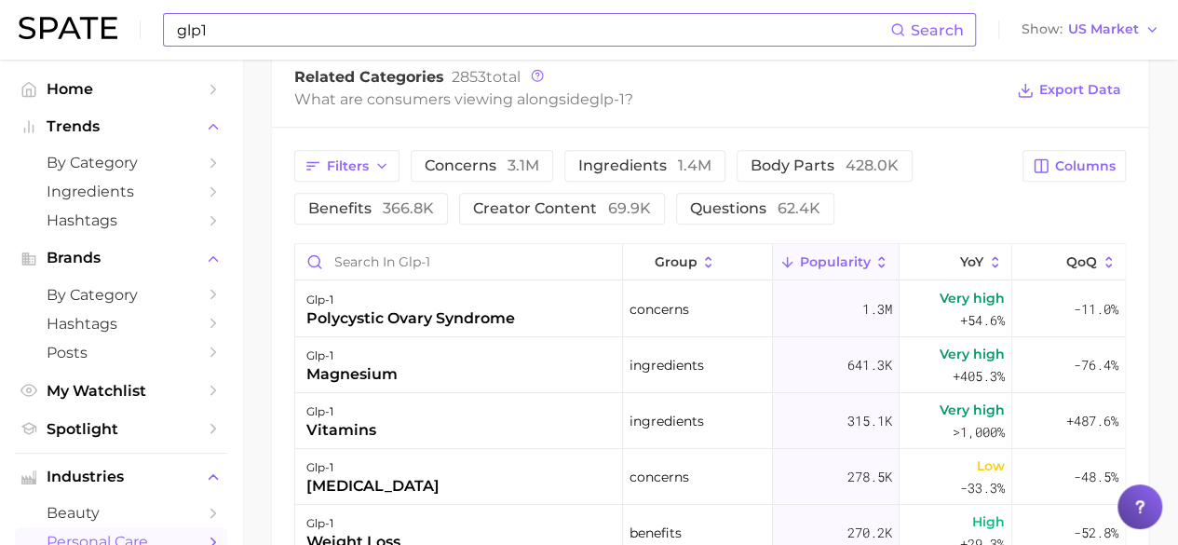
scroll to position [921, 0]
